Goal: Transaction & Acquisition: Purchase product/service

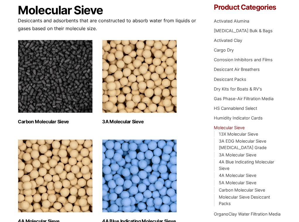
scroll to position [55, 0]
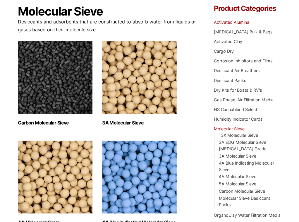
click at [239, 20] on link "Activated Alumina" at bounding box center [231, 22] width 35 height 5
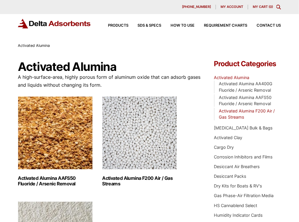
click at [232, 119] on link "Activated Alumina F200 Air / Gas Streams" at bounding box center [247, 113] width 56 height 11
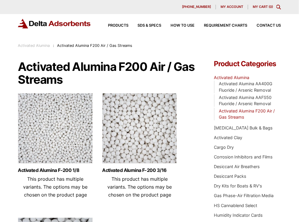
click at [74, 160] on img at bounding box center [55, 129] width 75 height 73
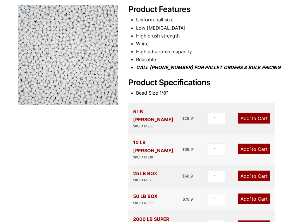
scroll to position [81, 0]
